Goal: Information Seeking & Learning: Find specific fact

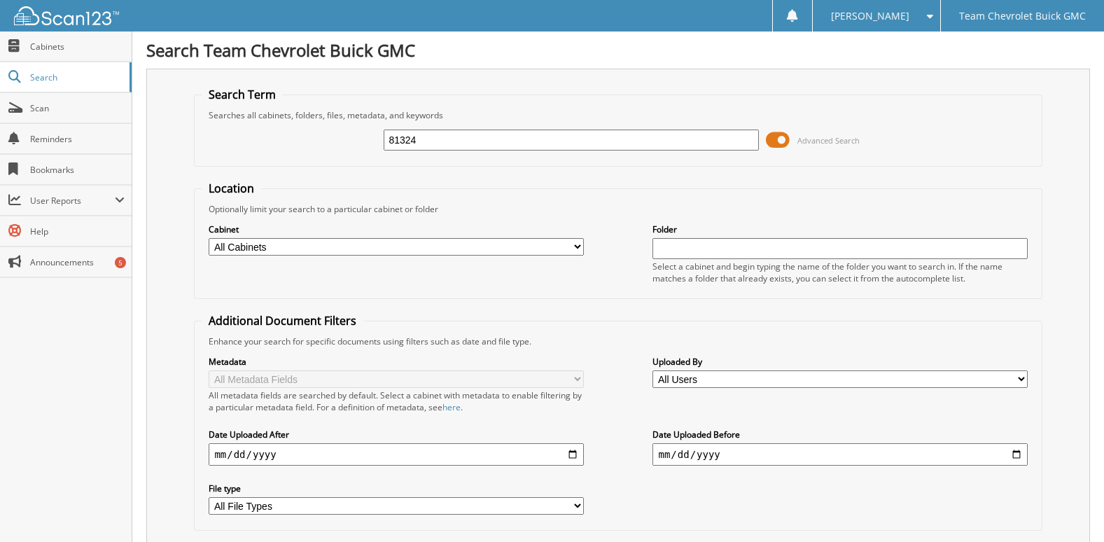
drag, startPoint x: 435, startPoint y: 146, endPoint x: 249, endPoint y: 144, distance: 186.2
click at [249, 144] on div "81324 Advanced Search" at bounding box center [618, 140] width 832 height 38
type input "86030"
drag, startPoint x: 426, startPoint y: 138, endPoint x: 209, endPoint y: 112, distance: 217.9
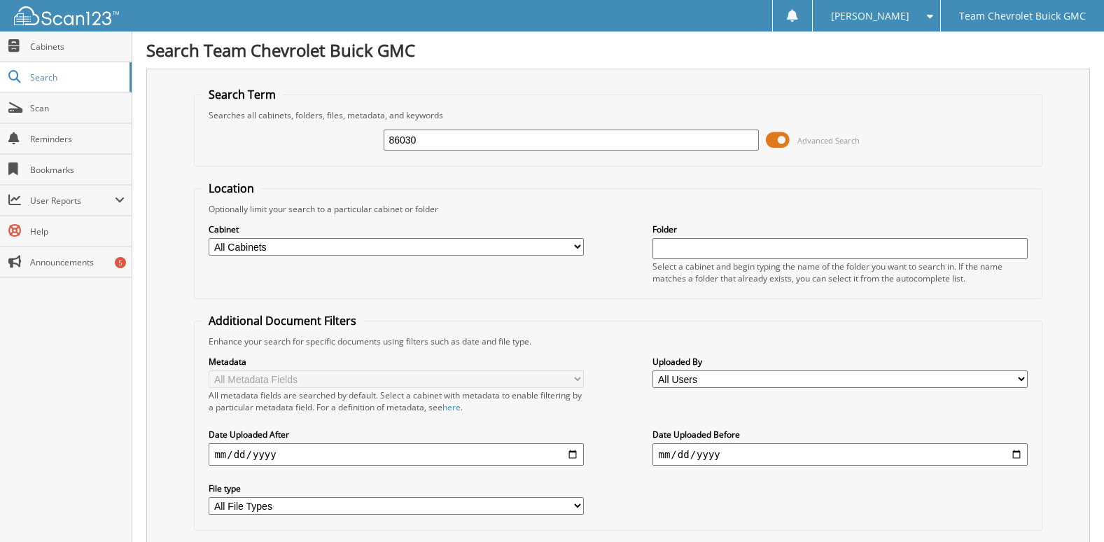
click at [209, 112] on fieldset "Search Term Searches all cabinets, folders, files, metadata, and keywords 86030…" at bounding box center [618, 127] width 848 height 80
type input "83518"
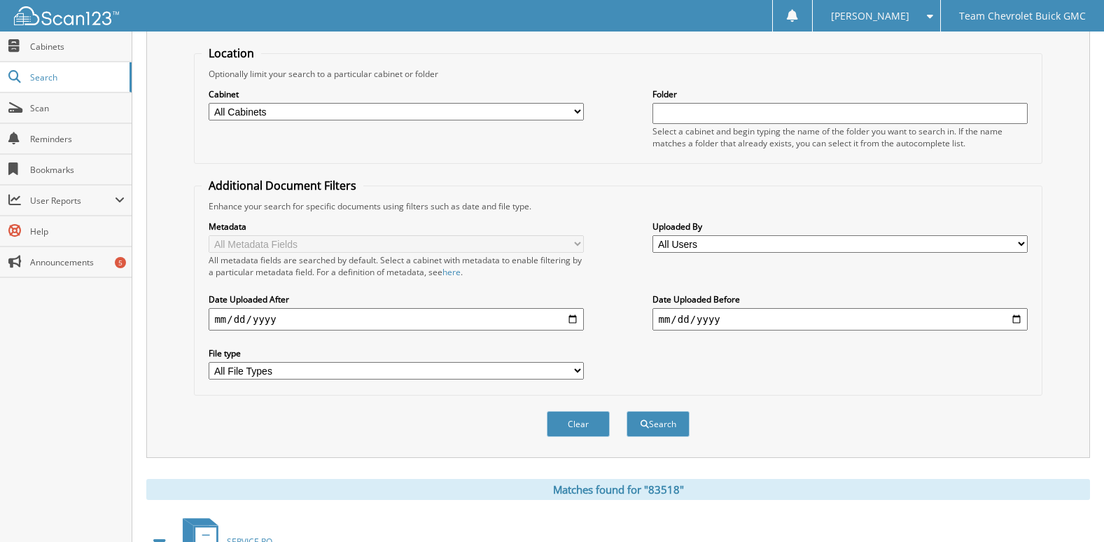
scroll to position [295, 0]
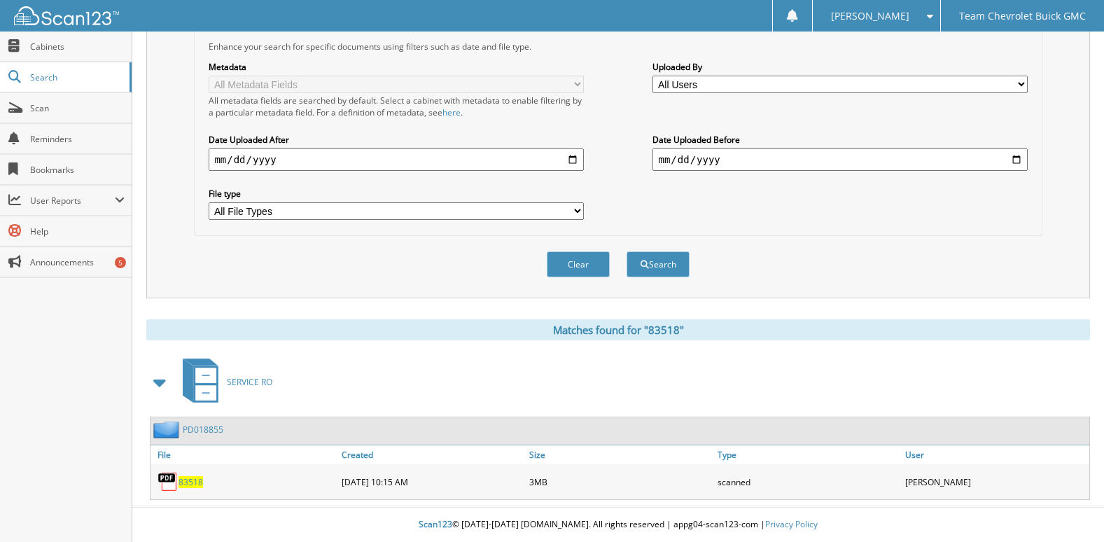
click at [186, 477] on span "83518" at bounding box center [191, 482] width 25 height 12
